Goal: Task Accomplishment & Management: Use online tool/utility

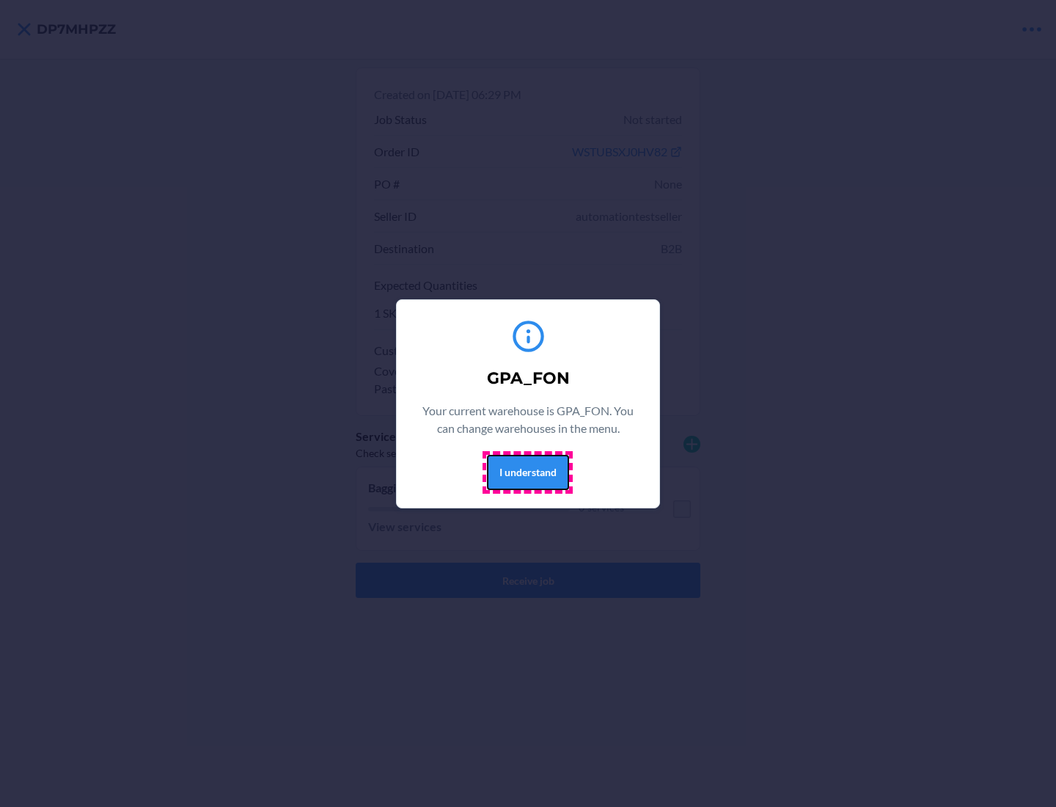
click at [527, 471] on button "I understand" at bounding box center [528, 472] width 82 height 35
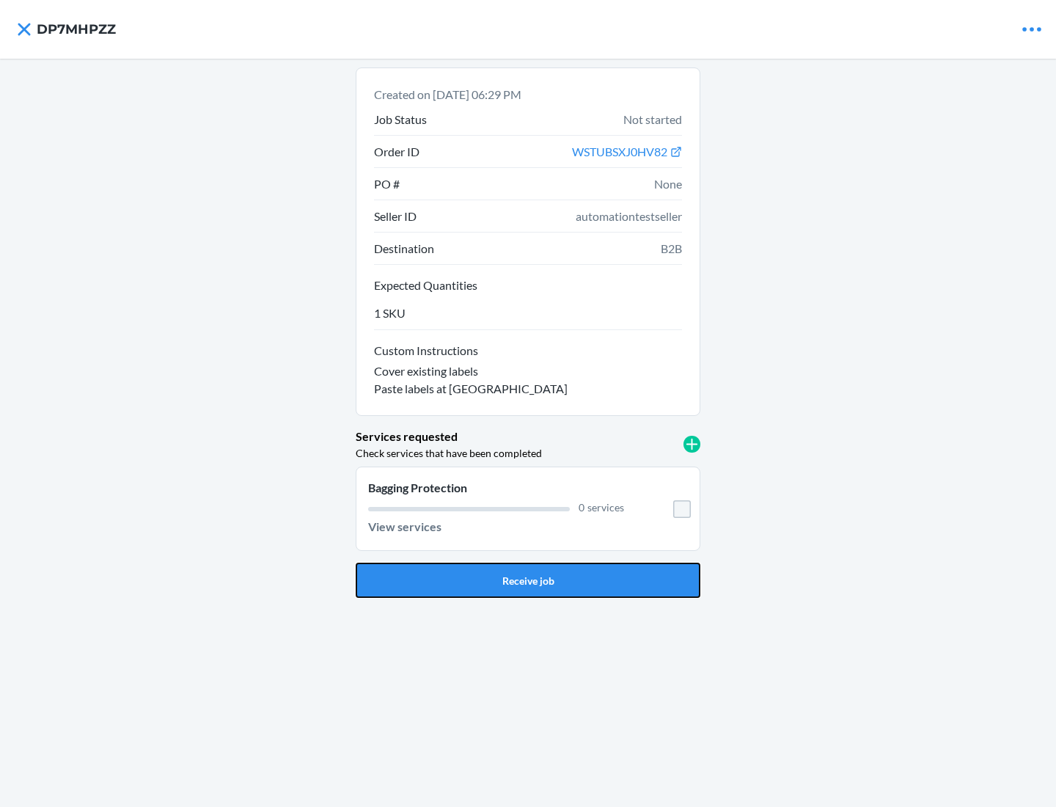
click at [528, 580] on button "Receive job" at bounding box center [528, 579] width 345 height 35
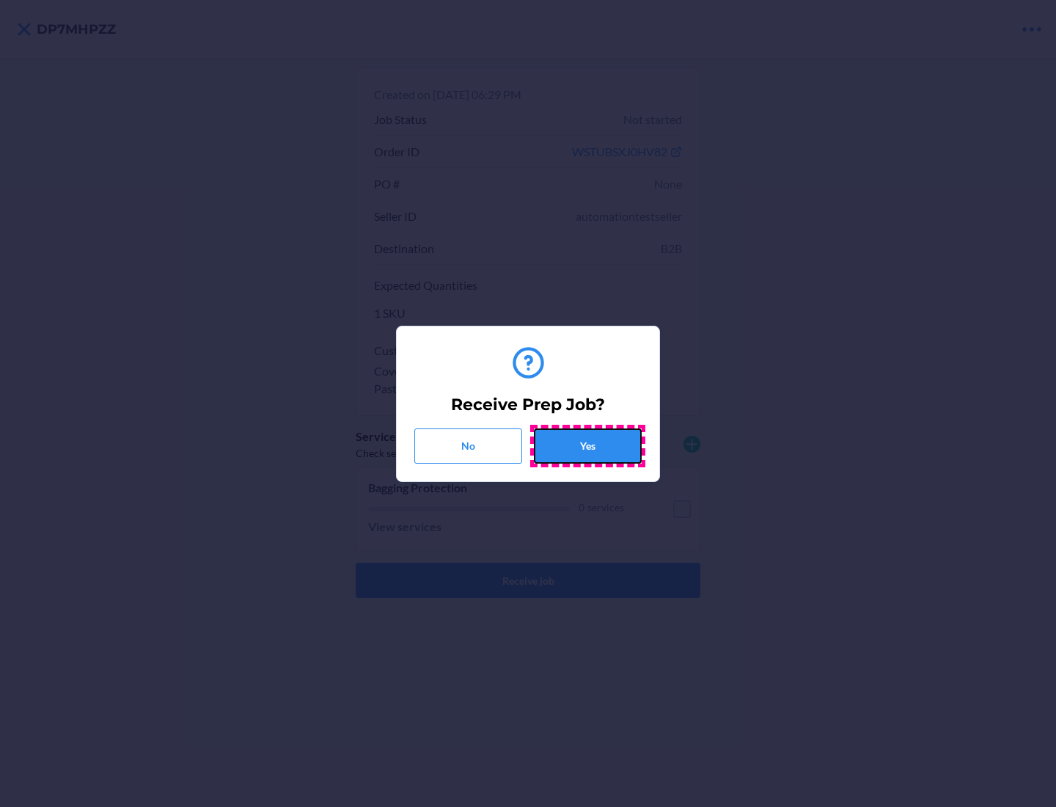
click at [587, 445] on button "Yes" at bounding box center [588, 445] width 108 height 35
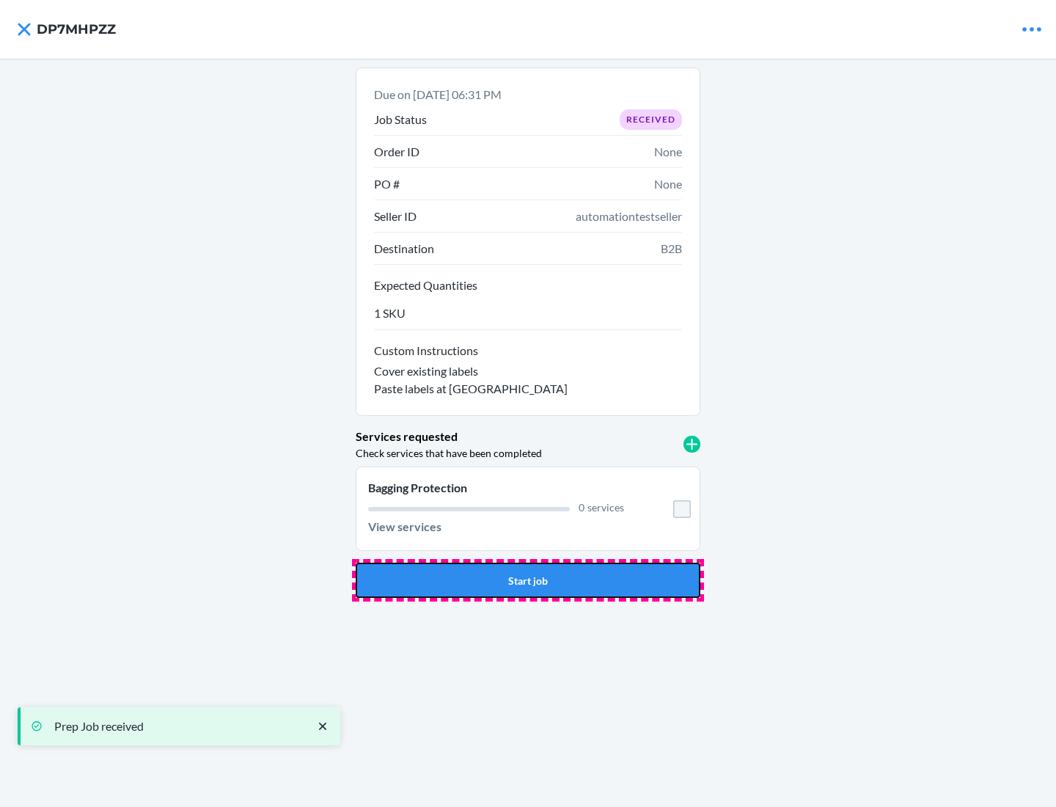
click at [528, 580] on button "Start job" at bounding box center [528, 579] width 345 height 35
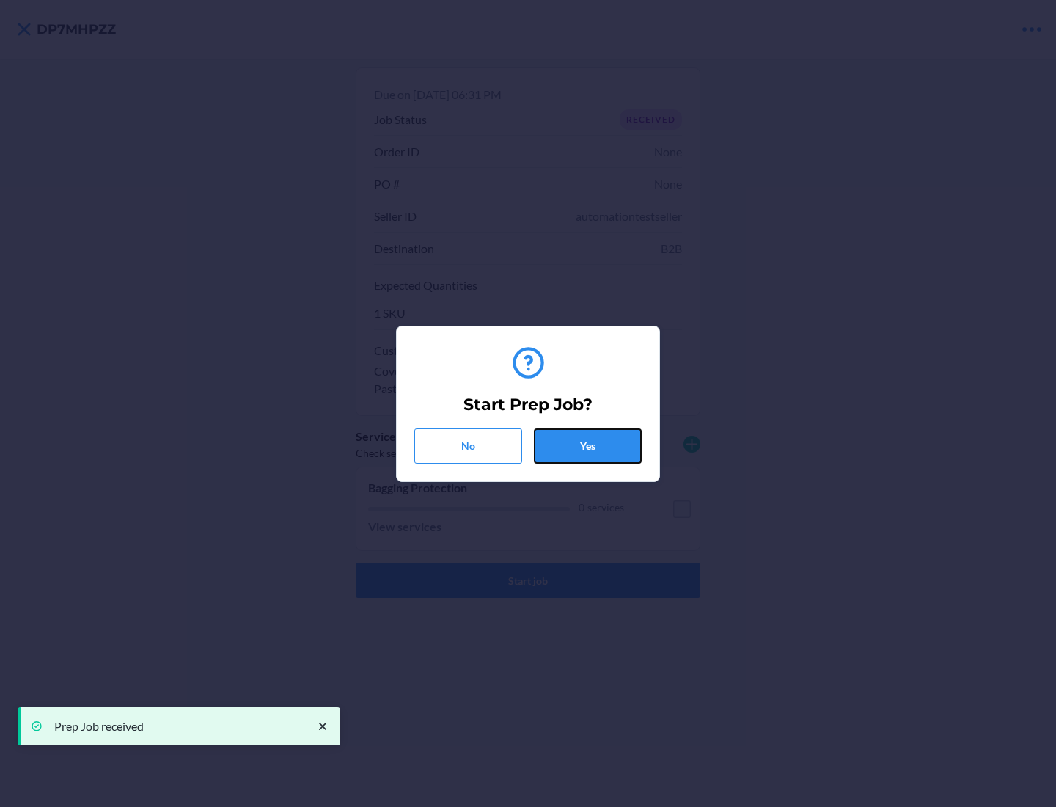
click at [587, 445] on button "Yes" at bounding box center [588, 445] width 108 height 35
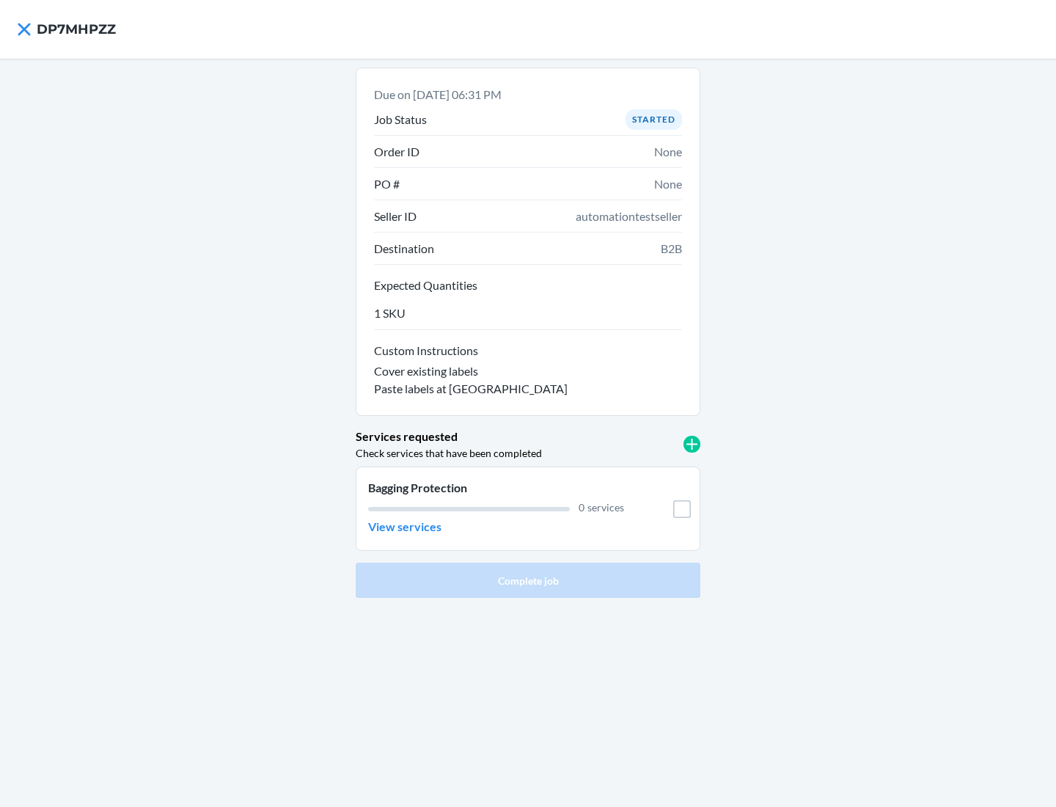
click at [76, 29] on h4 "DP7MHPZZ" at bounding box center [76, 29] width 79 height 19
